Goal: Task Accomplishment & Management: Manage account settings

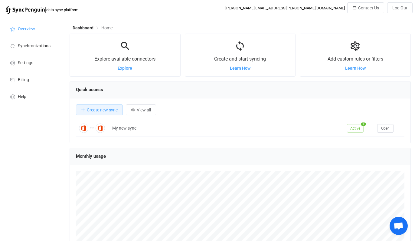
scroll to position [117, 342]
click at [25, 79] on span "Billing" at bounding box center [23, 80] width 11 height 5
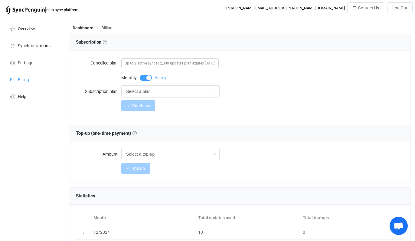
click at [141, 64] on span "Up to 2 active syncs | 2,000 updates plan expires [DATE]" at bounding box center [170, 63] width 98 height 10
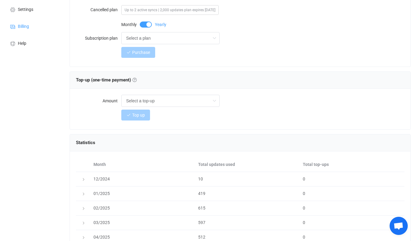
scroll to position [54, 0]
click at [137, 41] on input "Select a plan" at bounding box center [170, 38] width 98 height 12
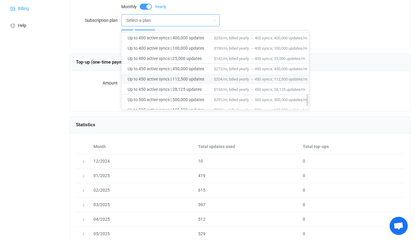
scroll to position [440, 0]
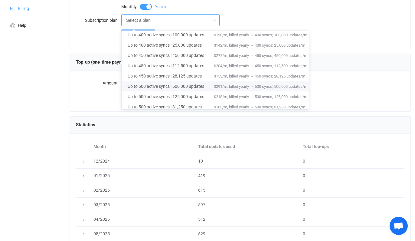
click at [69, 55] on div "Dashboard Billing Subscription Subscription Choose a subscription plan based on…" at bounding box center [241, 158] width 349 height 425
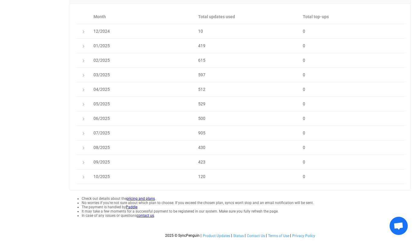
scroll to position [0, 0]
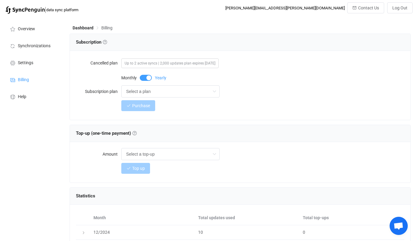
click at [134, 67] on span "Up to 2 active syncs | 2,000 updates plan expires [DATE]" at bounding box center [170, 63] width 98 height 10
click at [137, 65] on span "Up to 2 active syncs | 2,000 updates plan expires [DATE]" at bounding box center [170, 63] width 98 height 10
